Goal: Task Accomplishment & Management: Use online tool/utility

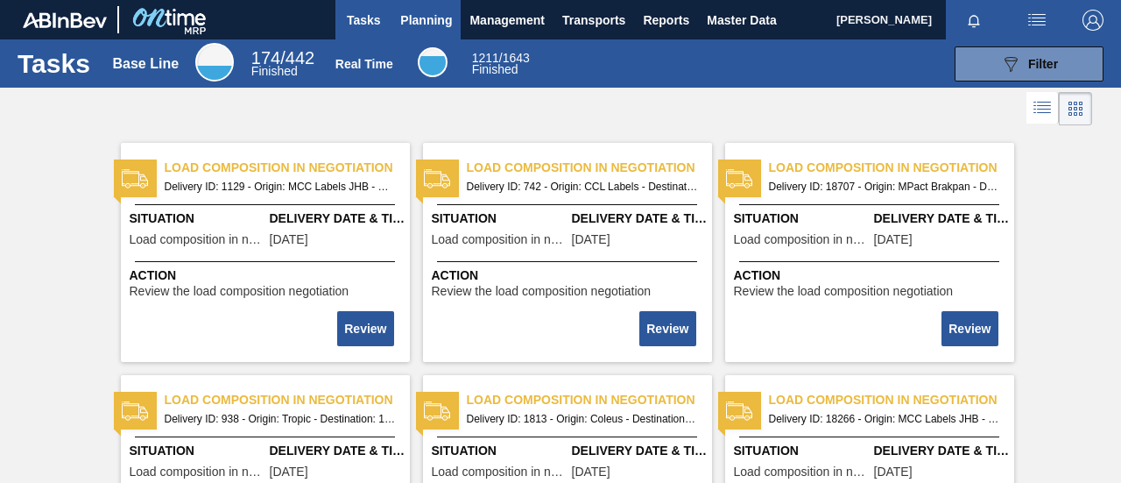
click at [442, 17] on span "Planning" at bounding box center [426, 20] width 52 height 21
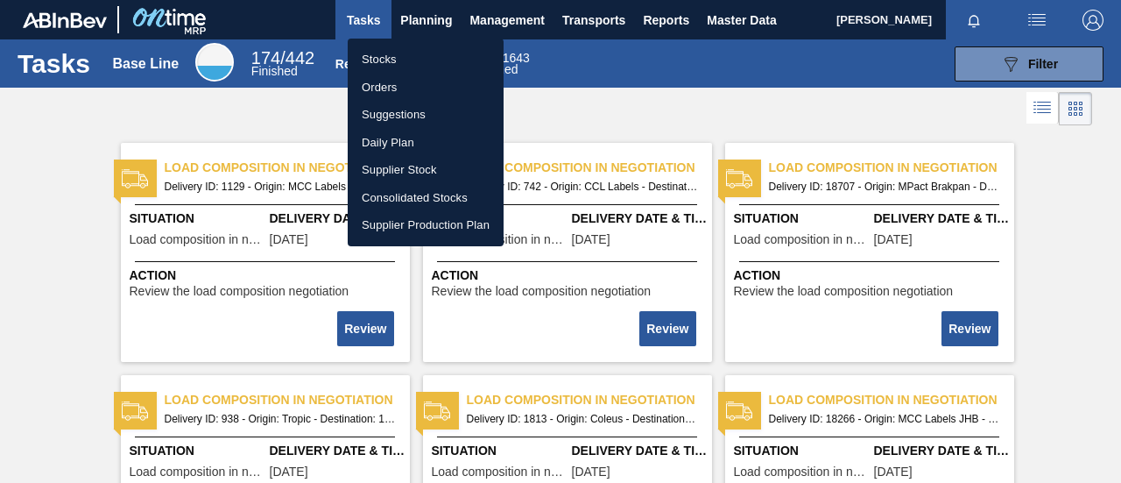
click at [422, 80] on li "Orders" at bounding box center [426, 88] width 156 height 28
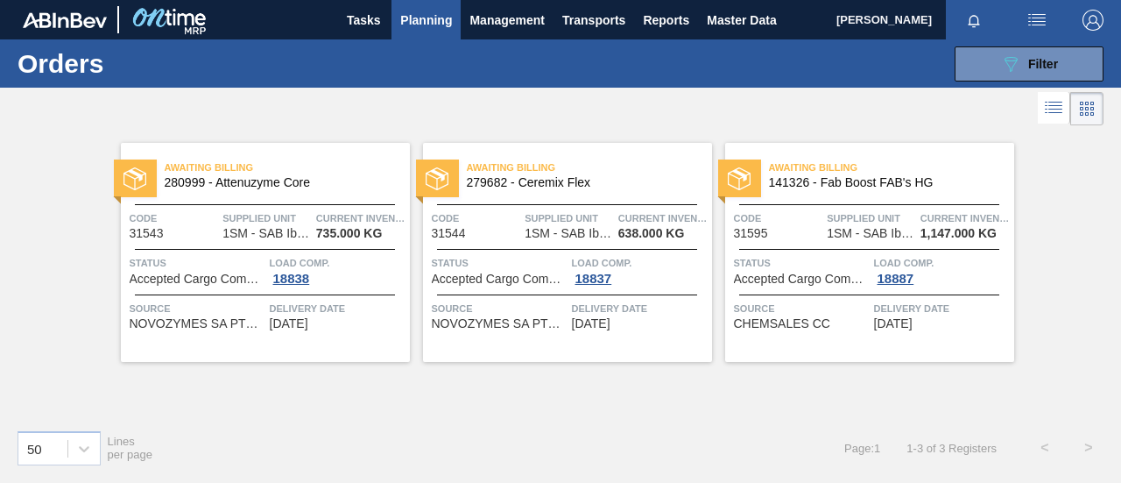
click at [435, 18] on span "Planning" at bounding box center [426, 20] width 52 height 21
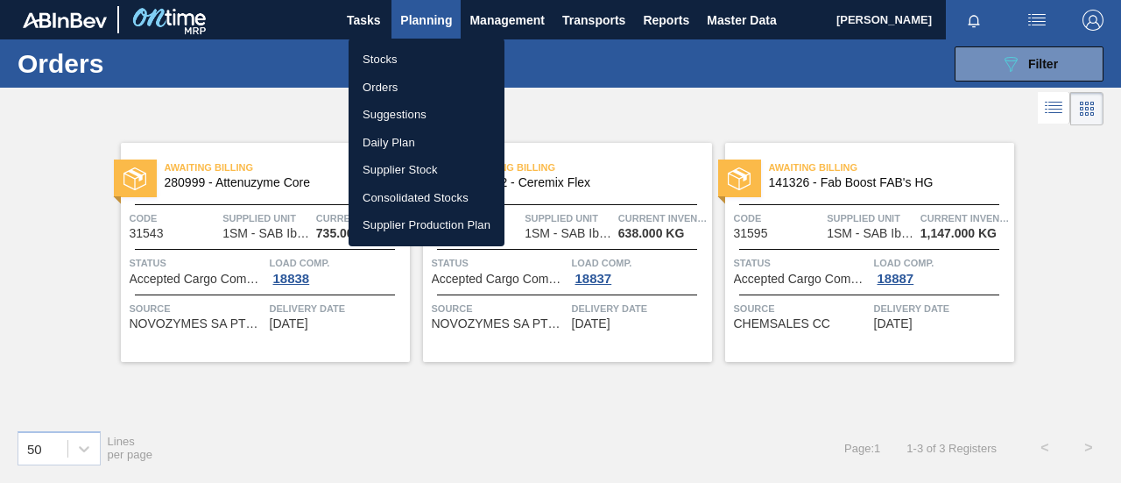
click at [405, 60] on li "Stocks" at bounding box center [427, 60] width 156 height 28
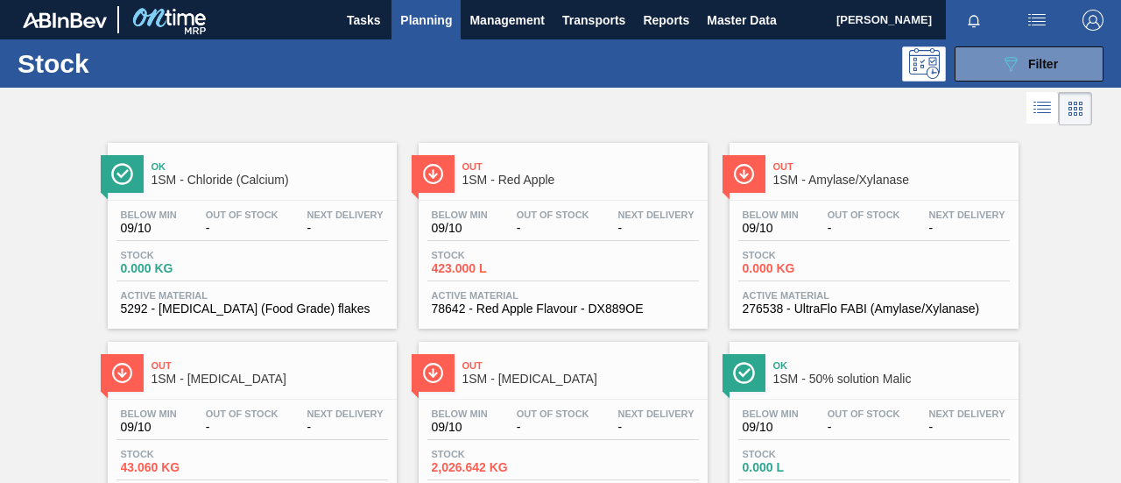
click at [543, 264] on span "423.000 L" at bounding box center [493, 268] width 123 height 13
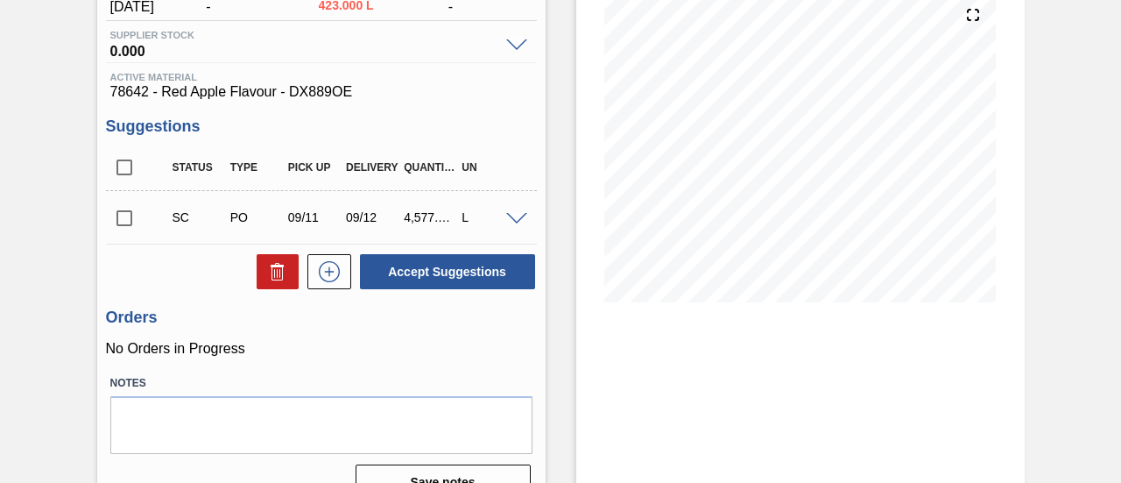
scroll to position [270, 0]
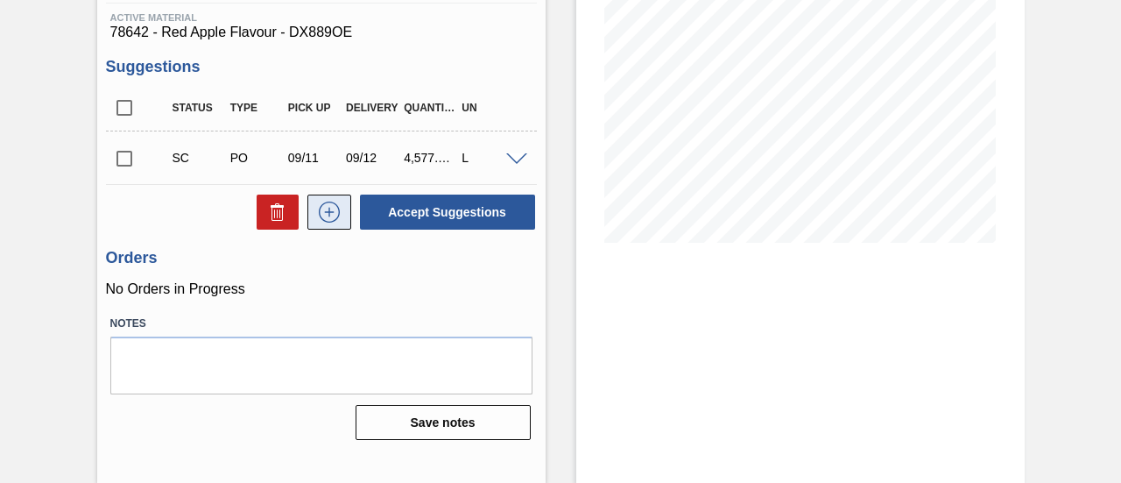
click at [324, 208] on icon at bounding box center [329, 211] width 28 height 21
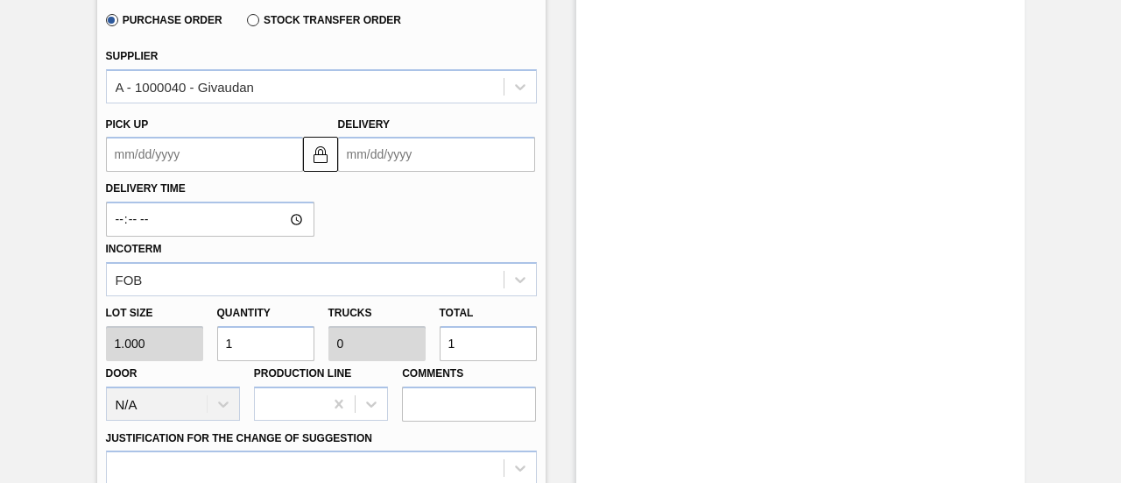
scroll to position [620, 0]
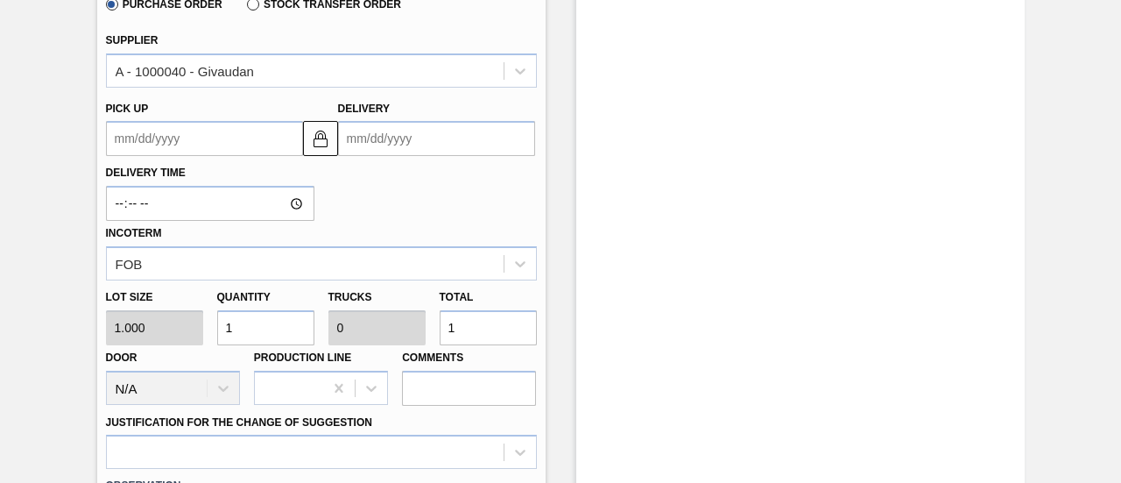
click at [393, 343] on div "Lot size 1.000 Quantity 1 Trucks 0 Total 1 Door N/A Production Line Comments" at bounding box center [321, 342] width 445 height 125
type input "18"
type input "0.002"
type input "18"
type input "188"
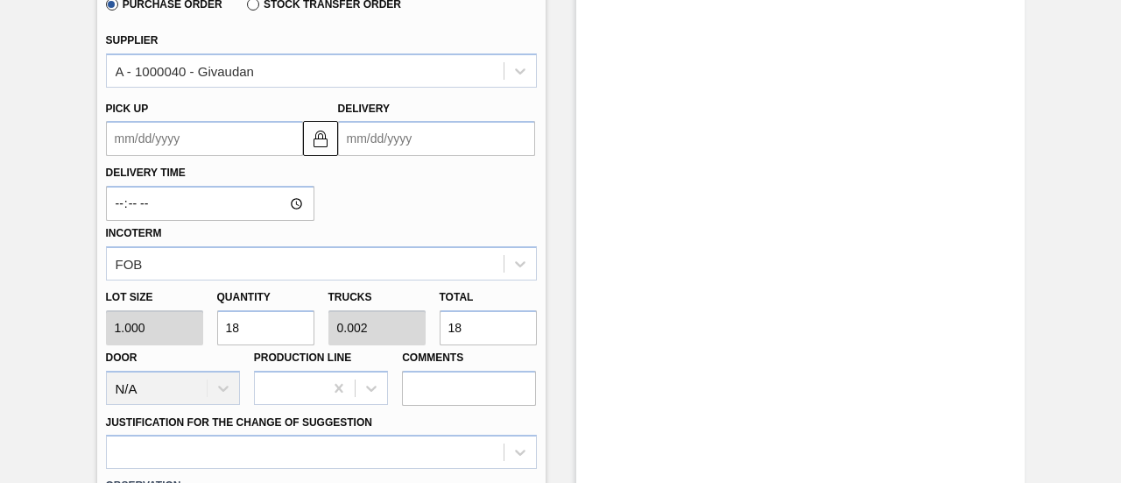
type input "0.025"
type input "188"
type input "1,880"
type input "0.25"
type input "1,880"
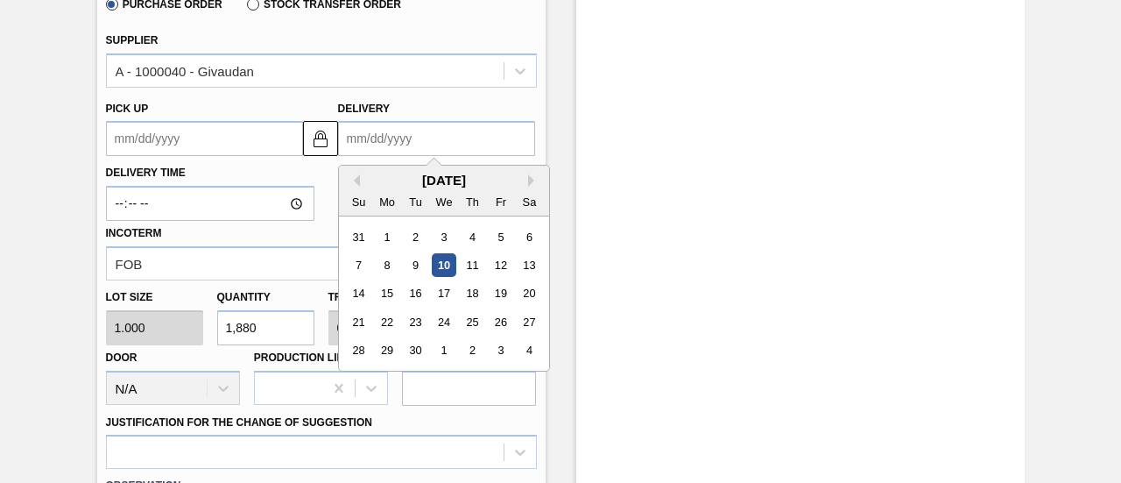
click at [427, 145] on input "Delivery" at bounding box center [436, 138] width 197 height 35
click at [392, 325] on div "22" at bounding box center [387, 322] width 24 height 24
type up3244402404 "[DATE]"
type input "[DATE]"
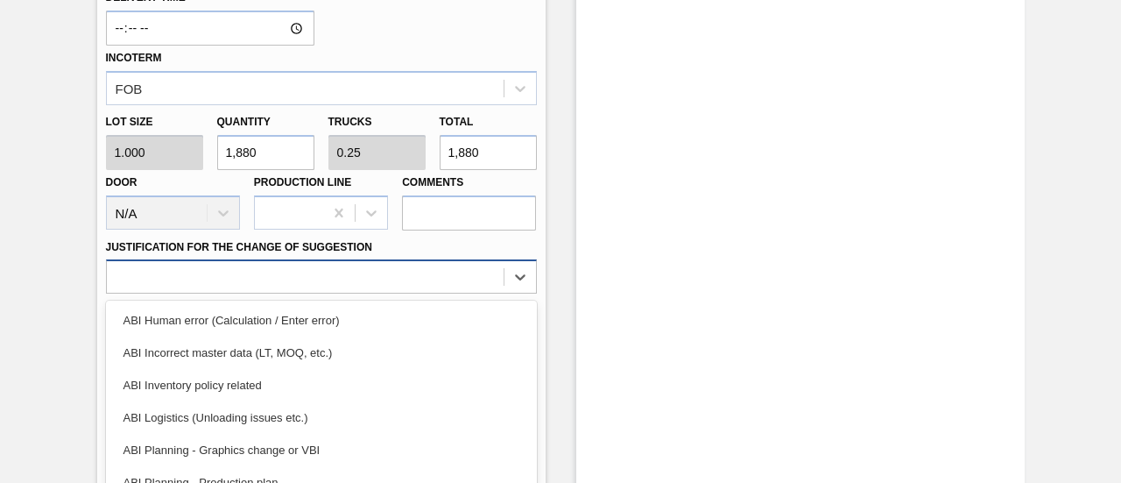
click at [486, 279] on div "option ABI Incorrect master data (LT, MOQ, etc.) focused, 2 of 18. 18 results a…" at bounding box center [321, 276] width 431 height 34
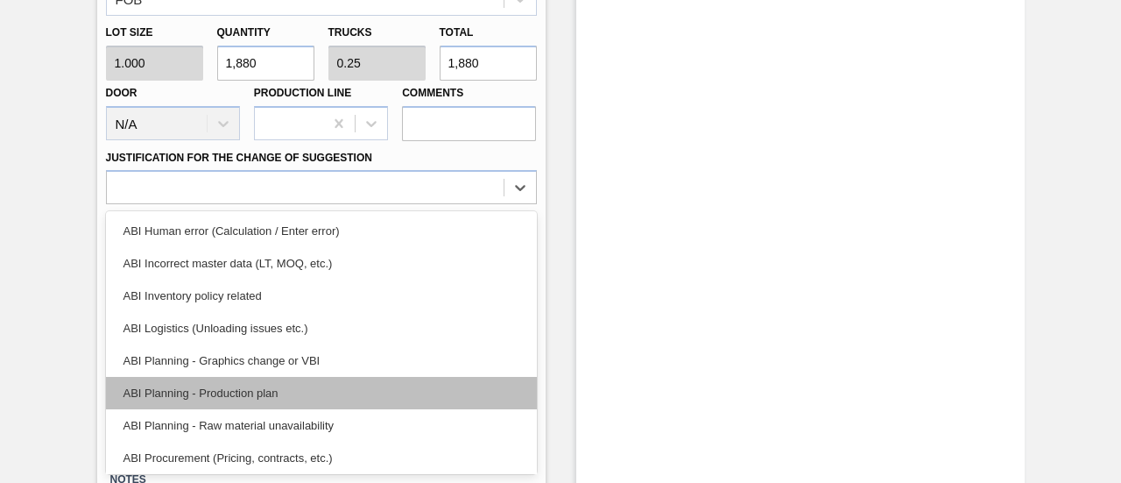
click at [318, 389] on div "ABI Planning - Production plan" at bounding box center [321, 393] width 431 height 32
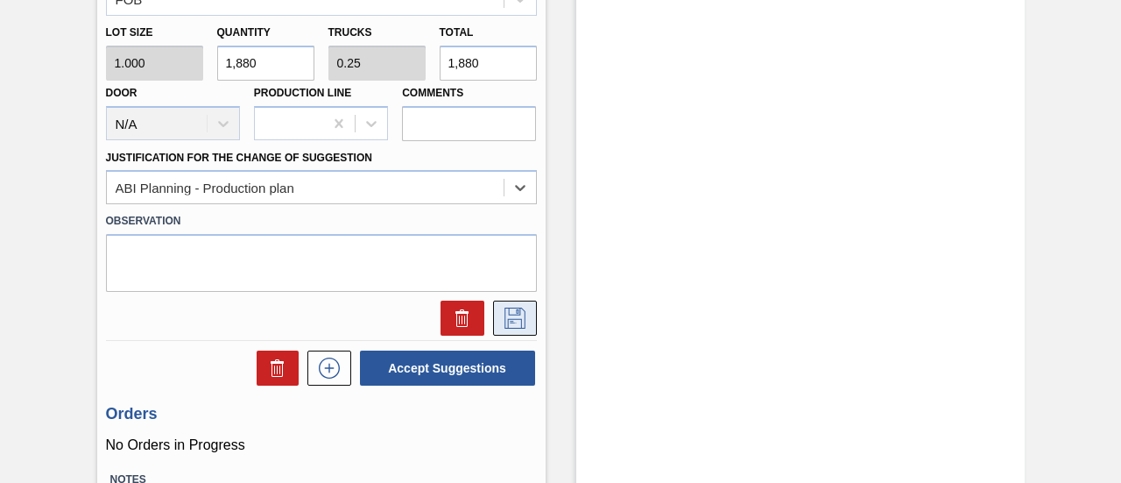
click at [515, 320] on icon at bounding box center [515, 317] width 28 height 21
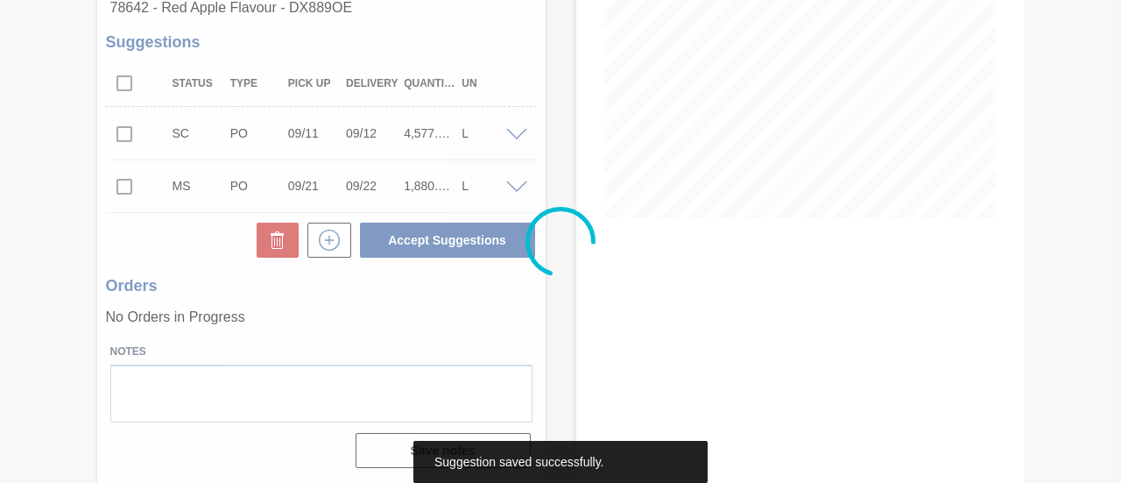
scroll to position [296, 0]
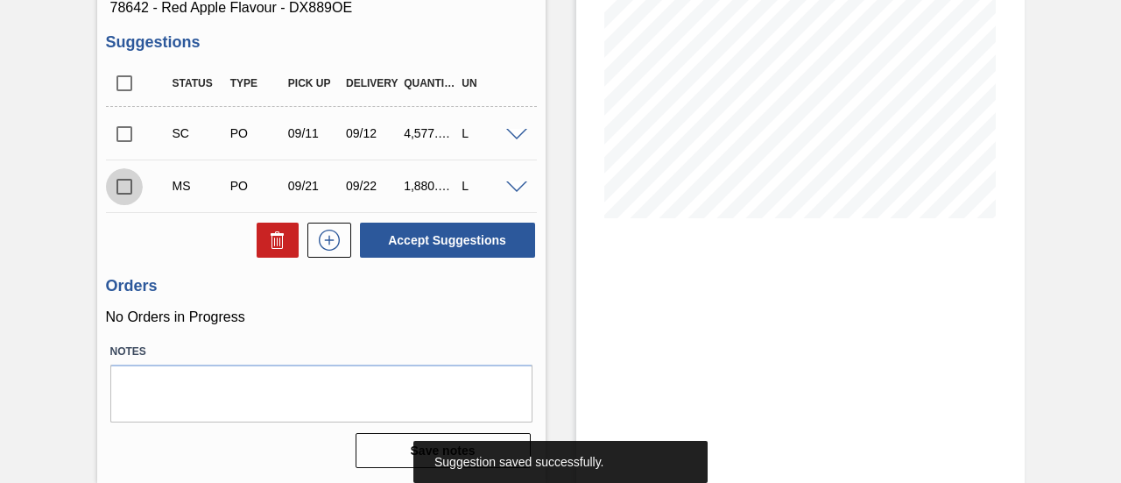
click at [131, 185] on input "checkbox" at bounding box center [124, 186] width 37 height 37
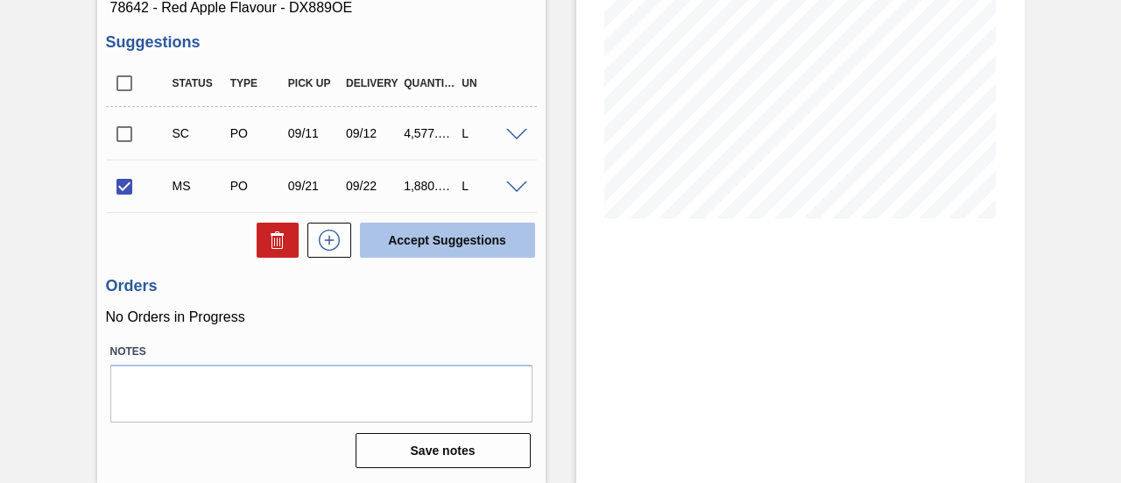
click at [480, 237] on button "Accept Suggestions" at bounding box center [447, 240] width 175 height 35
checkbox input "false"
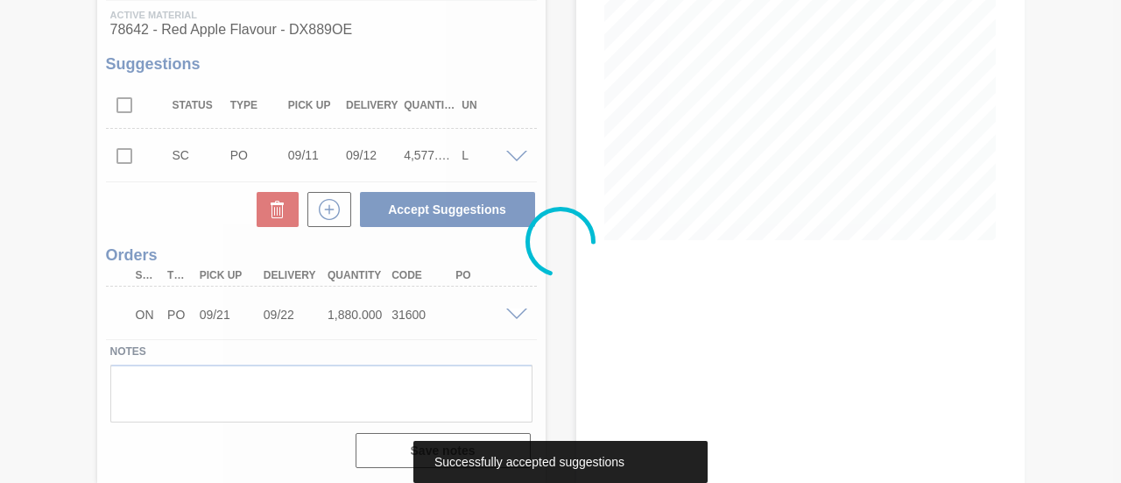
scroll to position [273, 0]
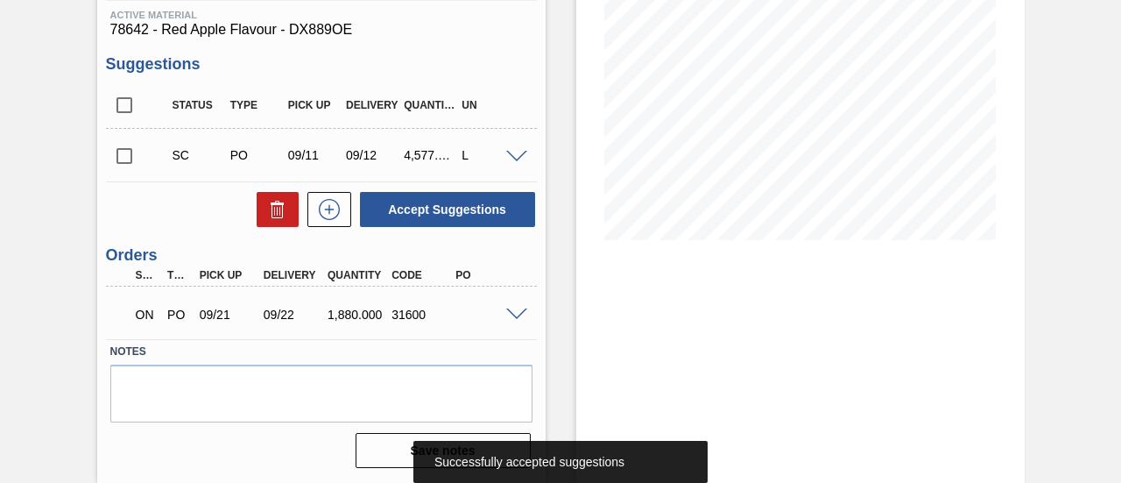
click at [517, 316] on span at bounding box center [516, 314] width 21 height 13
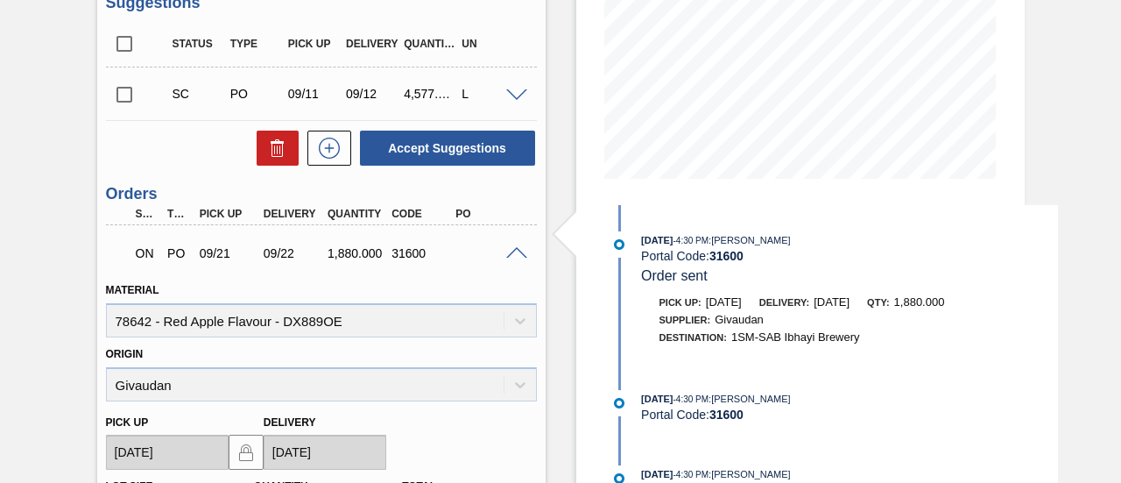
scroll to position [361, 0]
